Goal: Find specific page/section: Find specific page/section

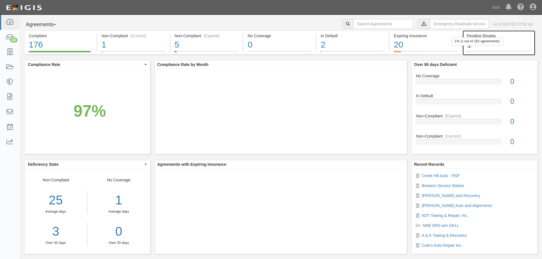
click at [491, 41] on div "1% (1 out of 182 agreements)" at bounding box center [476, 41] width 51 height 8
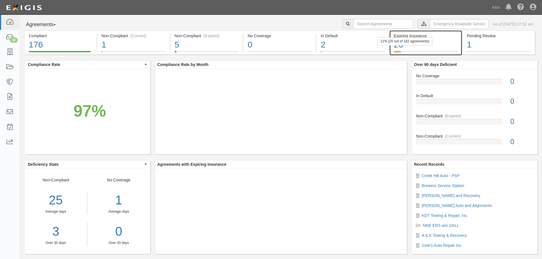
click at [402, 46] on div "20" at bounding box center [426, 45] width 64 height 12
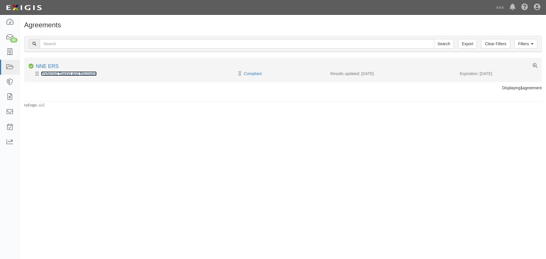
click at [80, 75] on link "Preferred Towing and Recovery" at bounding box center [69, 73] width 56 height 5
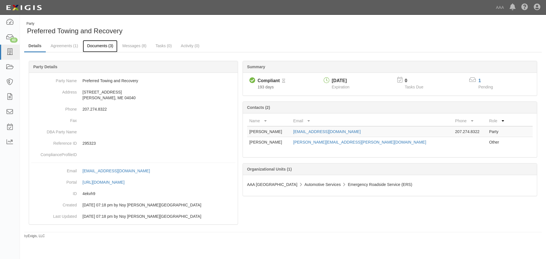
click at [102, 47] on link "Documents (3)" at bounding box center [100, 46] width 35 height 12
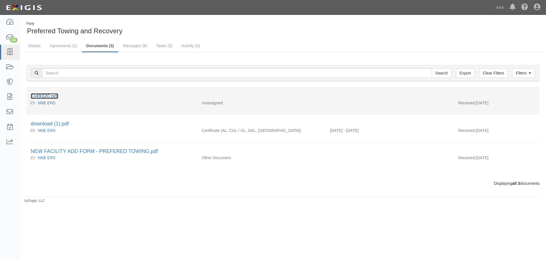
click at [51, 95] on link "EI49320.pdf" at bounding box center [45, 96] width 28 height 6
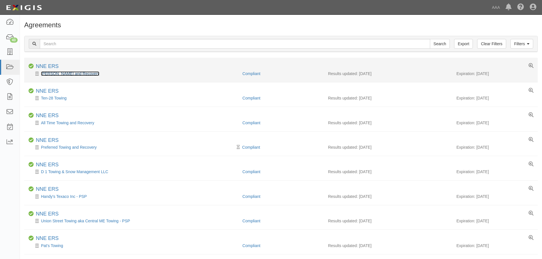
click at [87, 72] on link "[PERSON_NAME] and Recovery" at bounding box center [70, 73] width 58 height 5
